Goal: Information Seeking & Learning: Learn about a topic

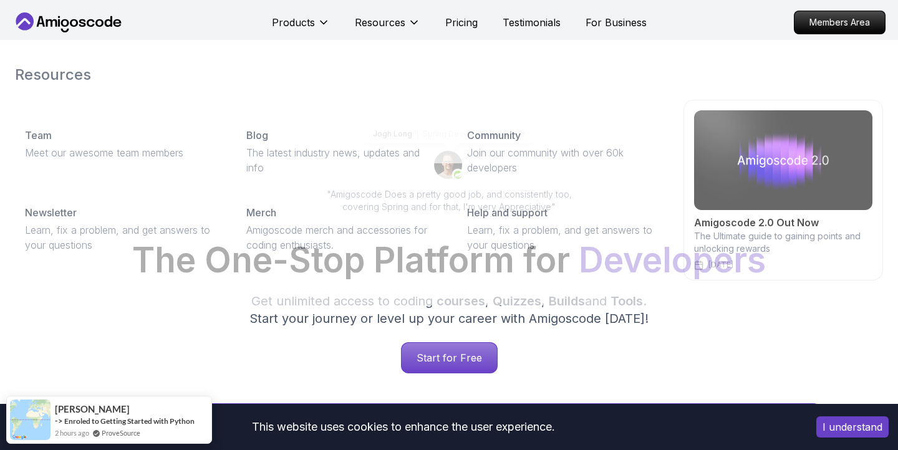
click at [443, 23] on div "Products Resources Resources Team Meet our awesome team members Blog The latest…" at bounding box center [459, 22] width 375 height 25
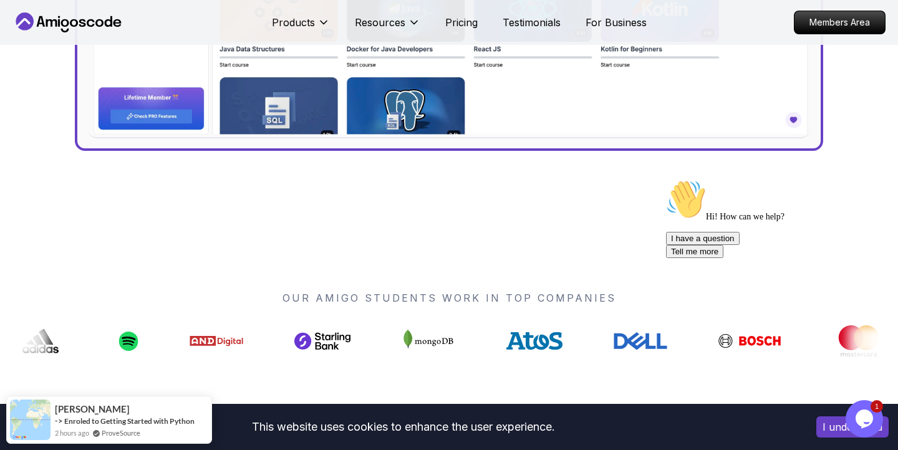
scroll to position [906, 0]
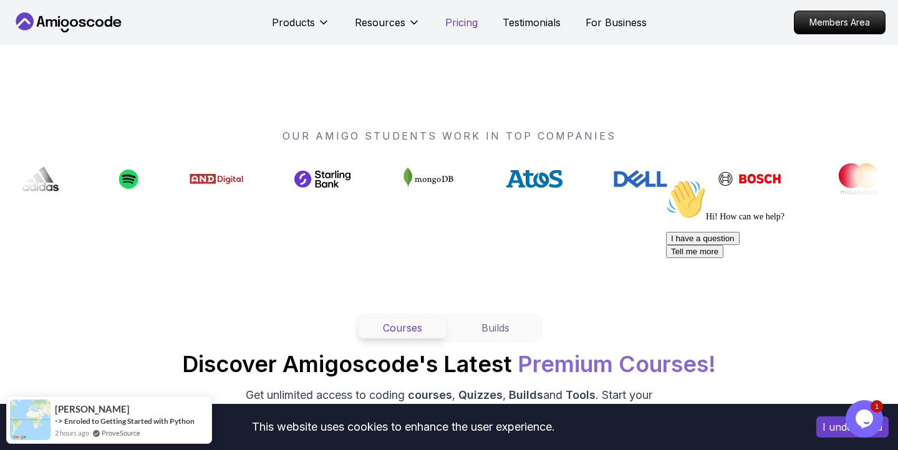
click at [461, 22] on p "Pricing" at bounding box center [461, 22] width 32 height 15
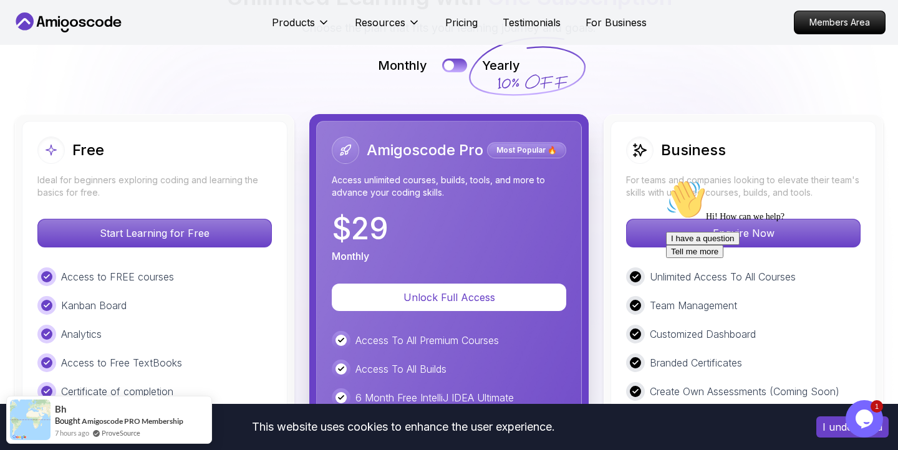
scroll to position [2867, 0]
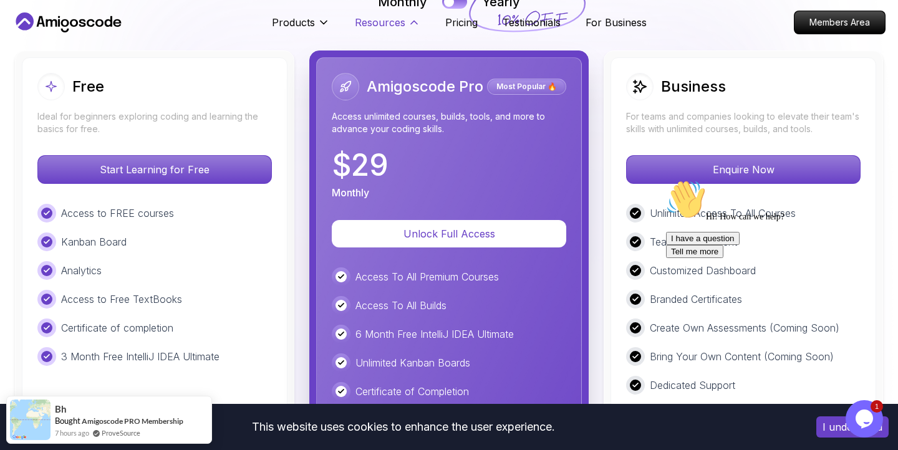
click at [389, 24] on p "Resources" at bounding box center [380, 22] width 51 height 15
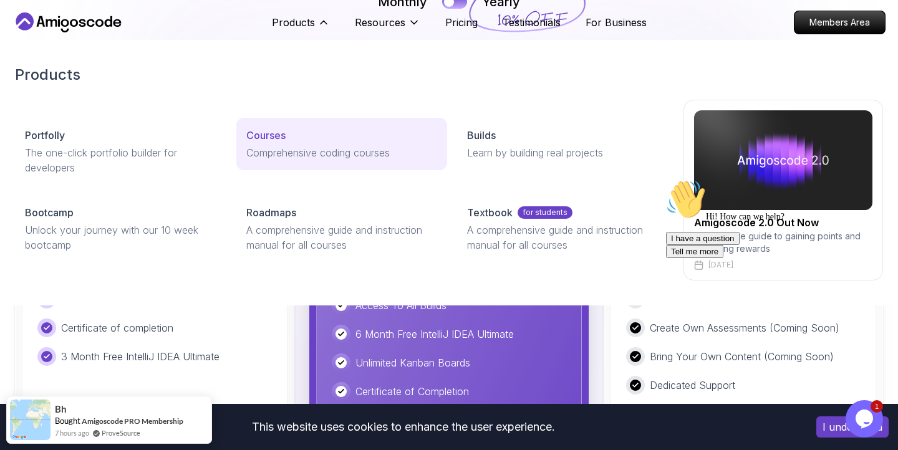
click at [266, 130] on p "Courses" at bounding box center [265, 135] width 39 height 15
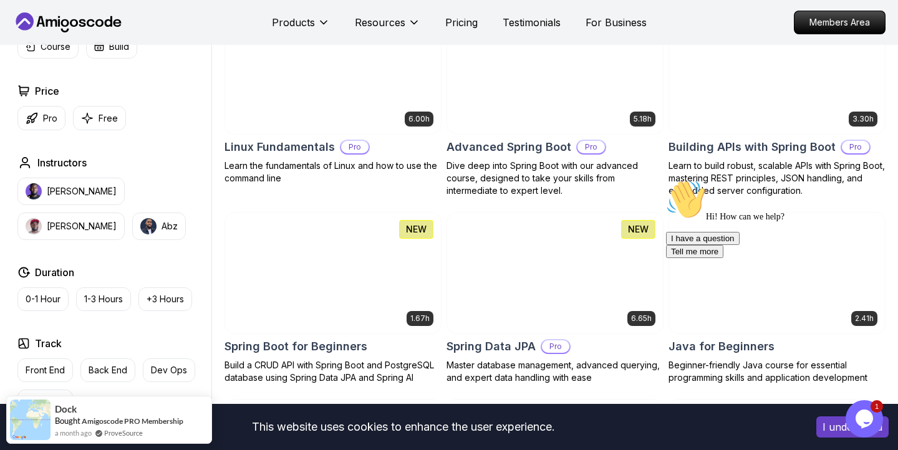
scroll to position [421, 0]
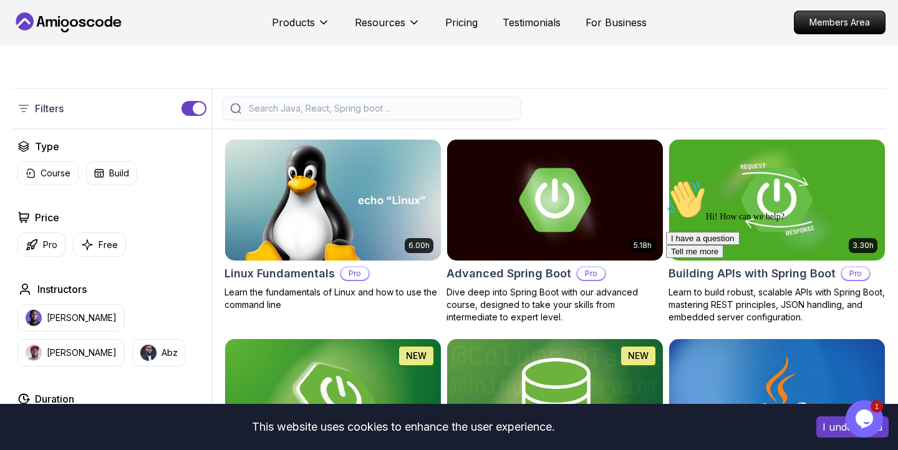
scroll to position [253, 0]
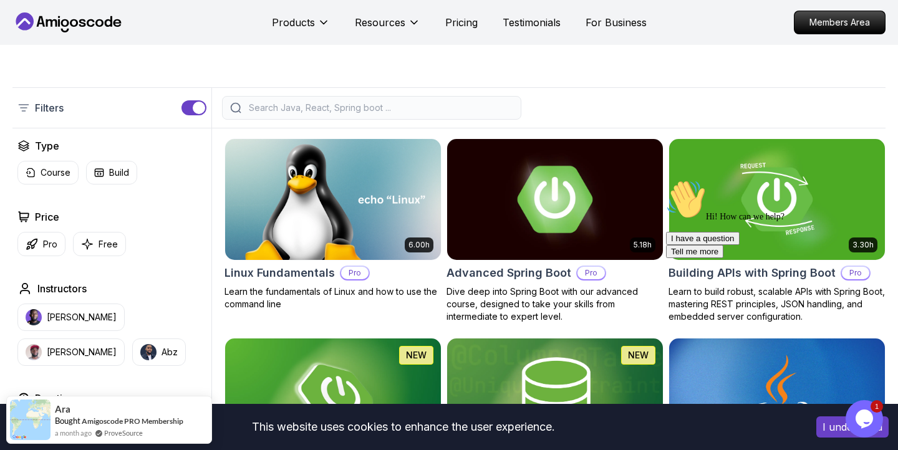
click at [527, 190] on img at bounding box center [554, 199] width 226 height 127
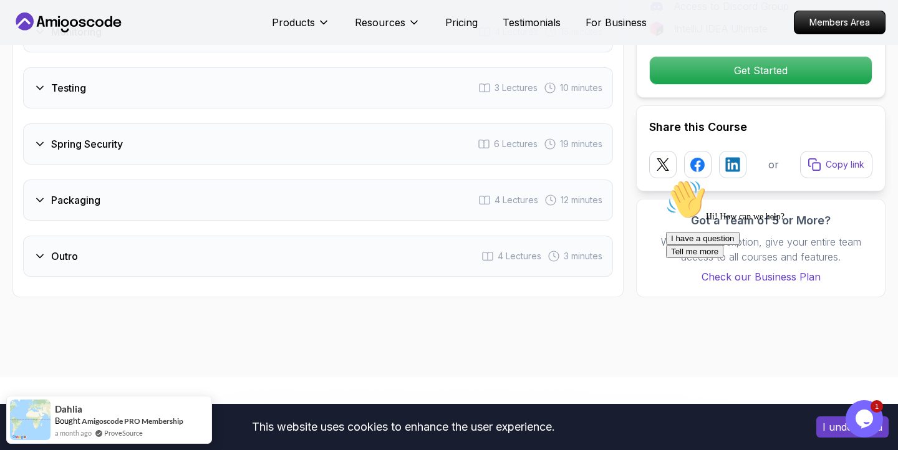
scroll to position [2311, 0]
